Goal: Information Seeking & Learning: Learn about a topic

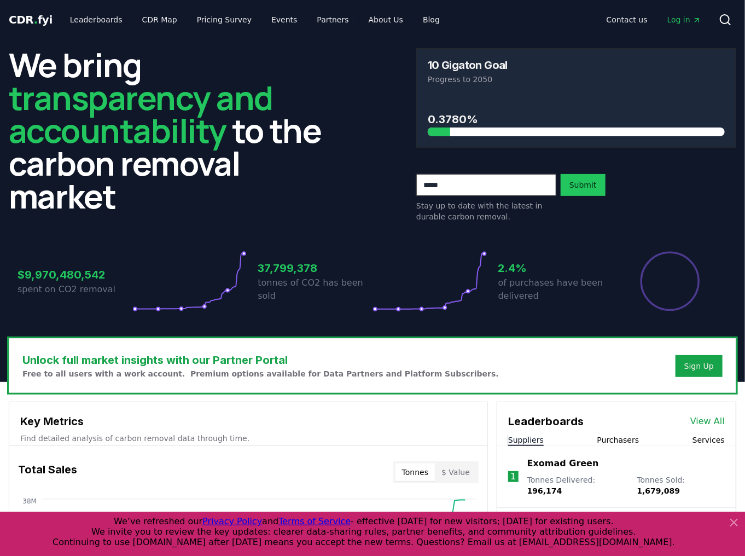
scroll to position [175, 0]
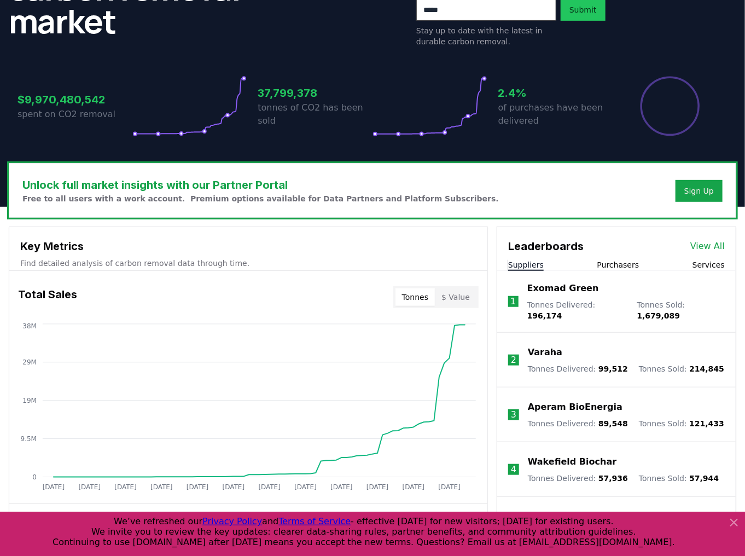
click at [540, 336] on li "2 Varaha Tonnes Delivered : 99,512 Tonnes Sold : 214,845" at bounding box center [616, 360] width 238 height 55
click at [539, 346] on p "Varaha" at bounding box center [545, 352] width 34 height 13
